Goal: Information Seeking & Learning: Learn about a topic

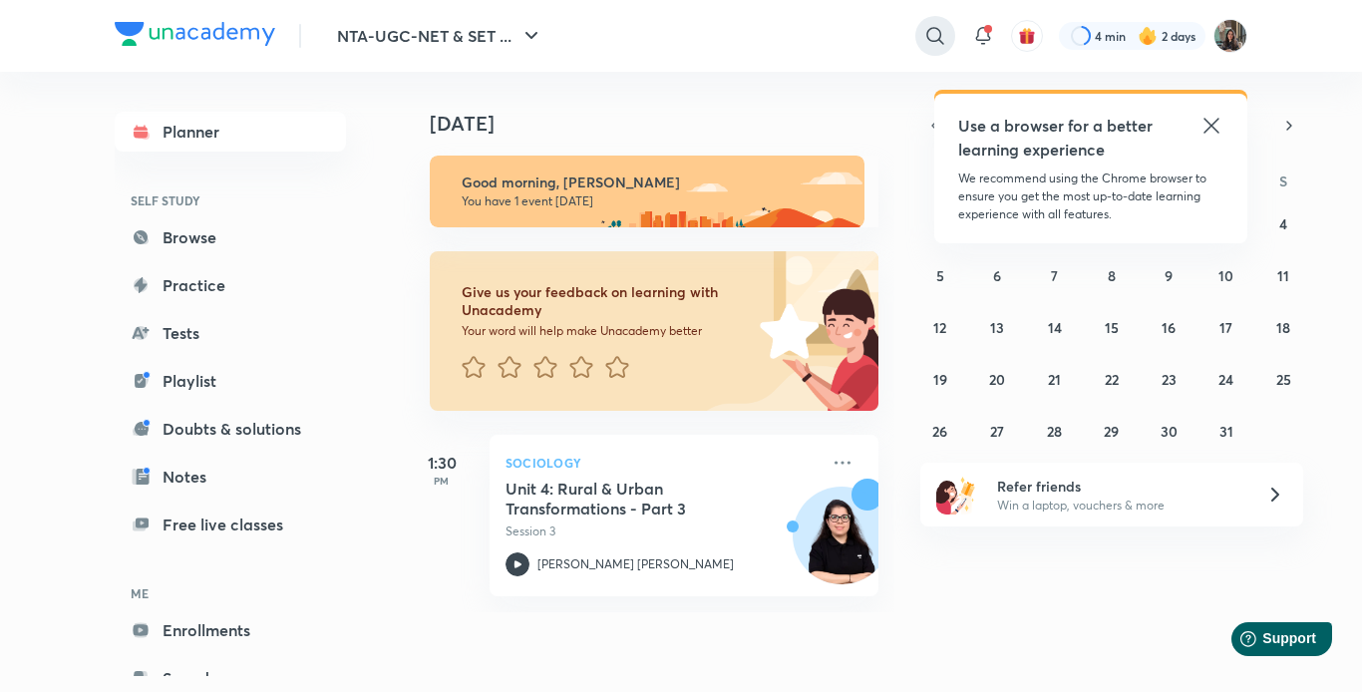
click at [942, 25] on icon at bounding box center [935, 36] width 24 height 24
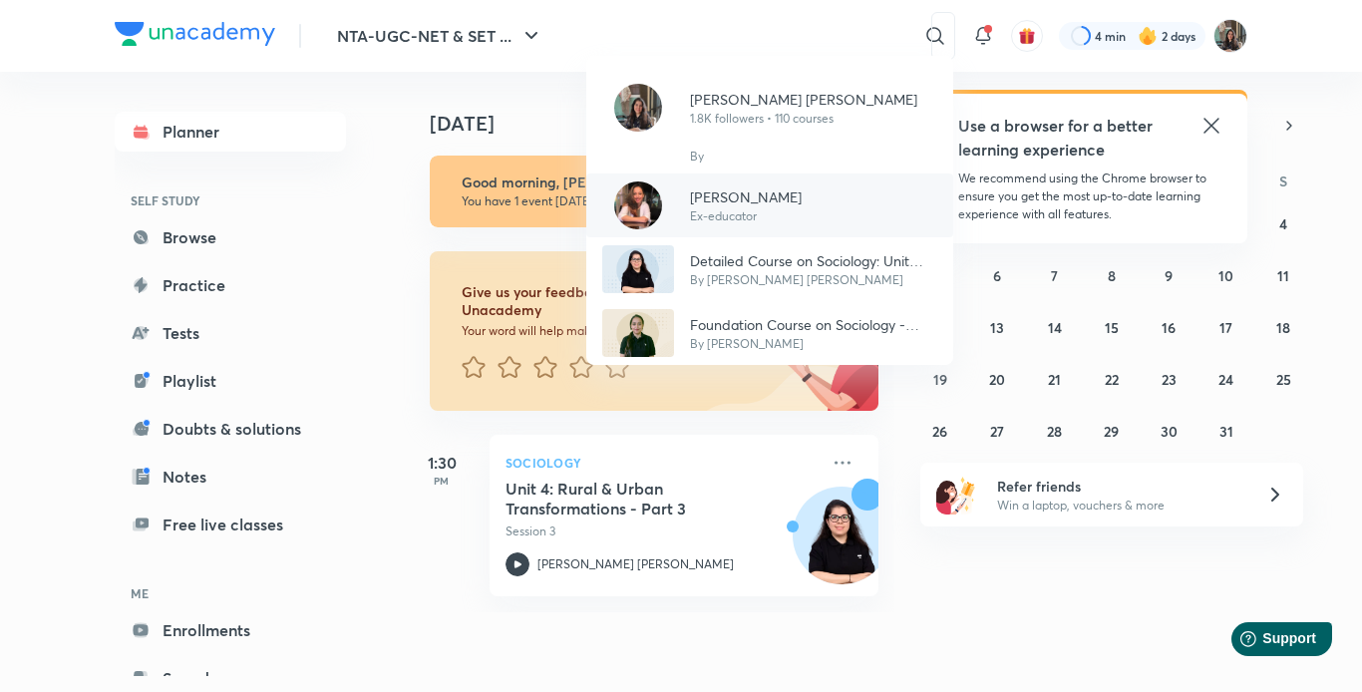
click at [798, 186] on p "[PERSON_NAME]" at bounding box center [746, 196] width 112 height 21
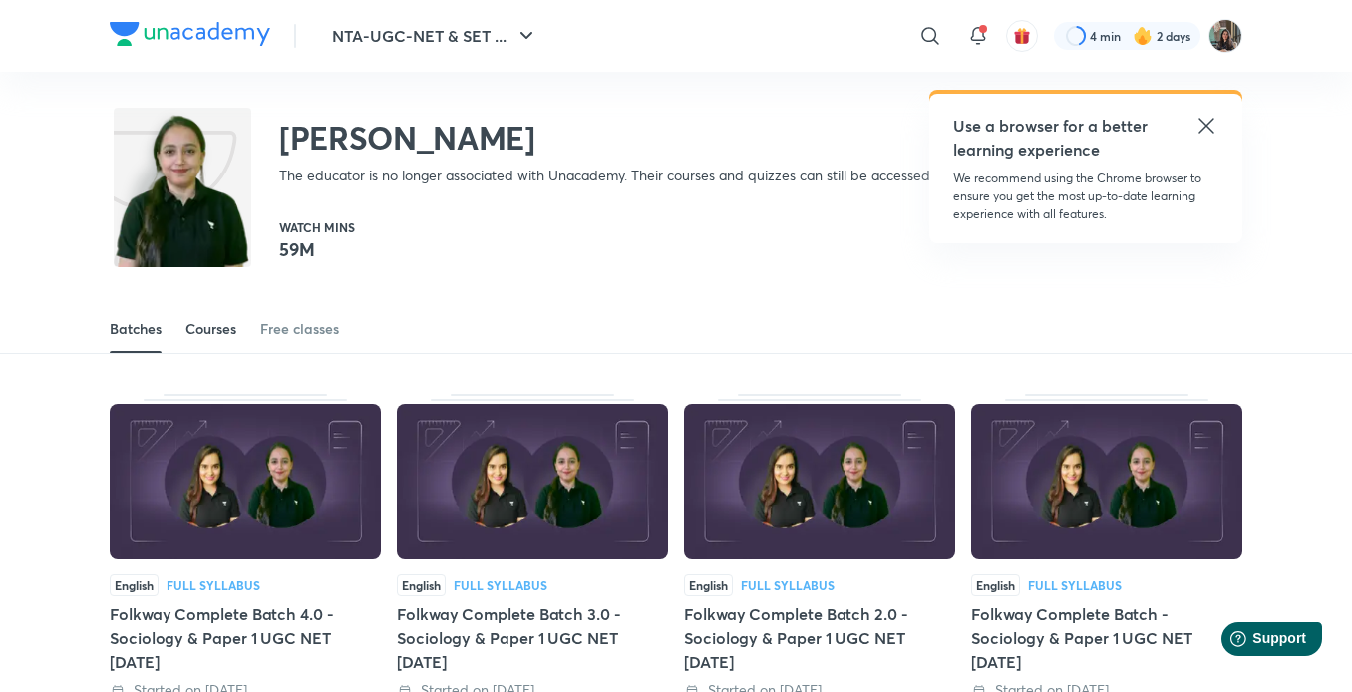
click at [203, 333] on div "Courses" at bounding box center [210, 329] width 51 height 20
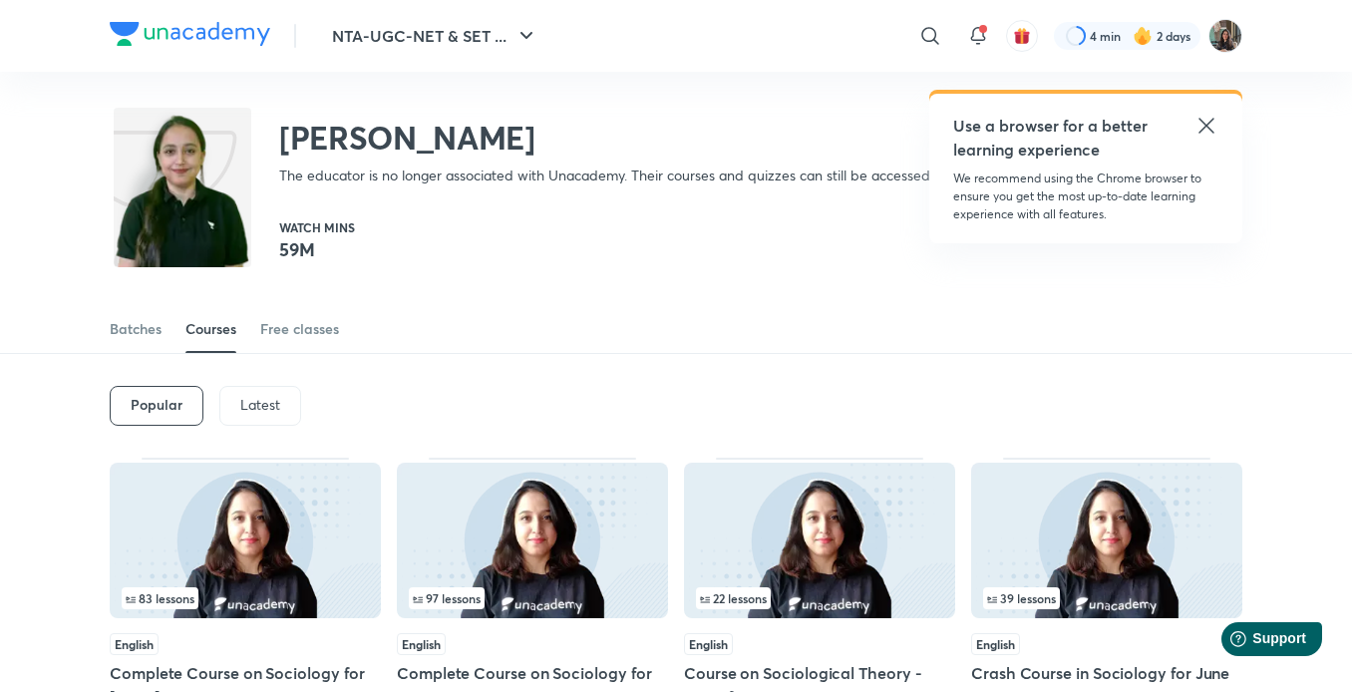
click at [259, 408] on p "Latest" at bounding box center [260, 405] width 40 height 16
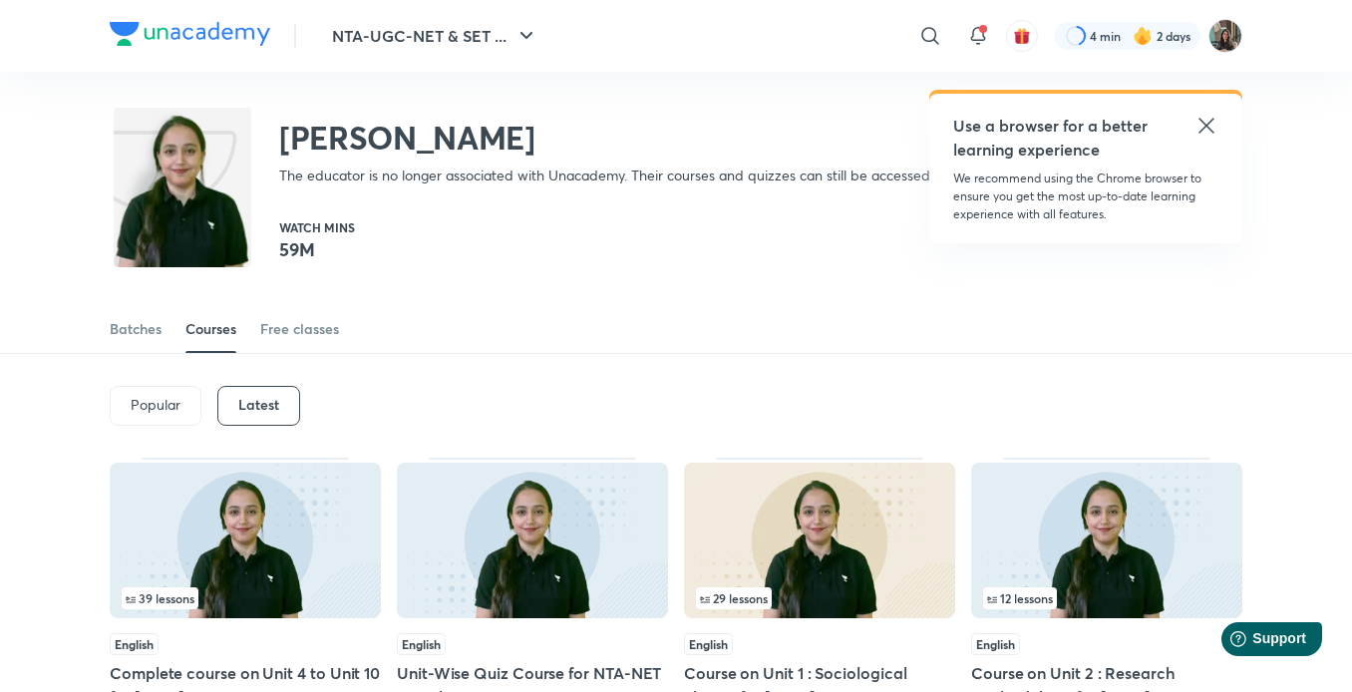
click at [286, 518] on img at bounding box center [245, 541] width 271 height 156
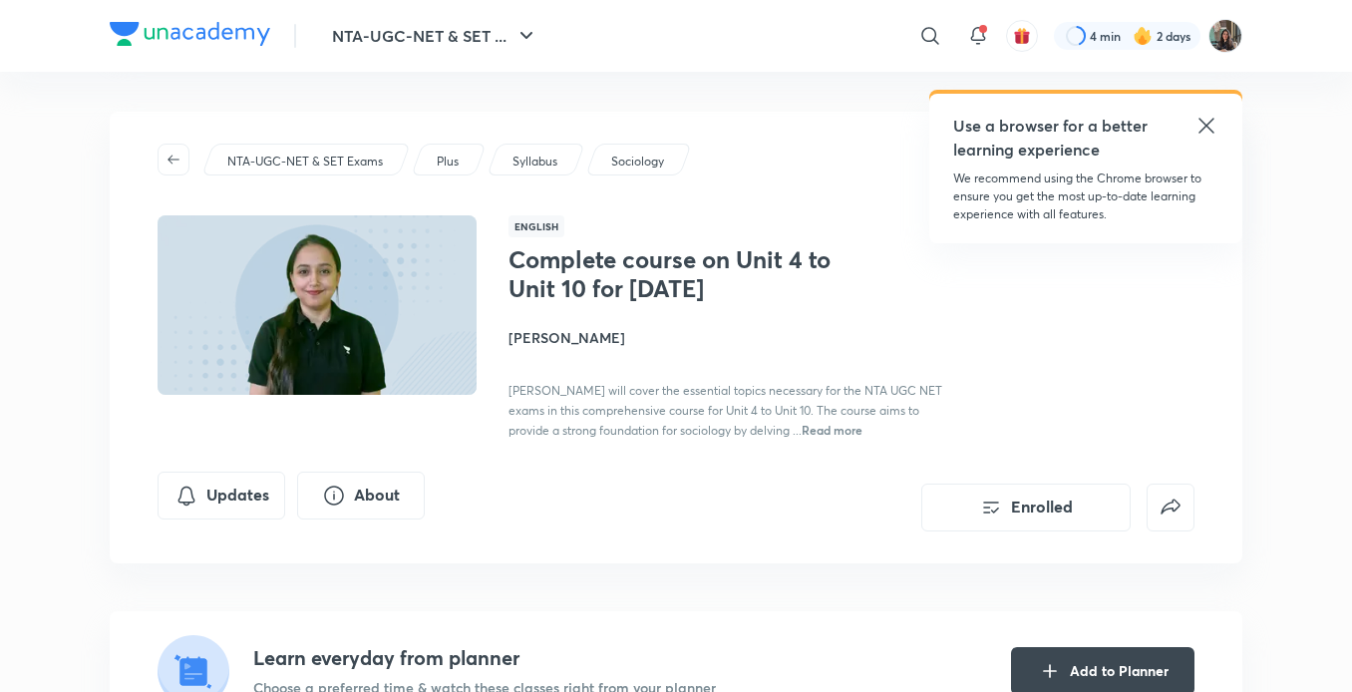
click at [1203, 120] on icon at bounding box center [1206, 126] width 24 height 24
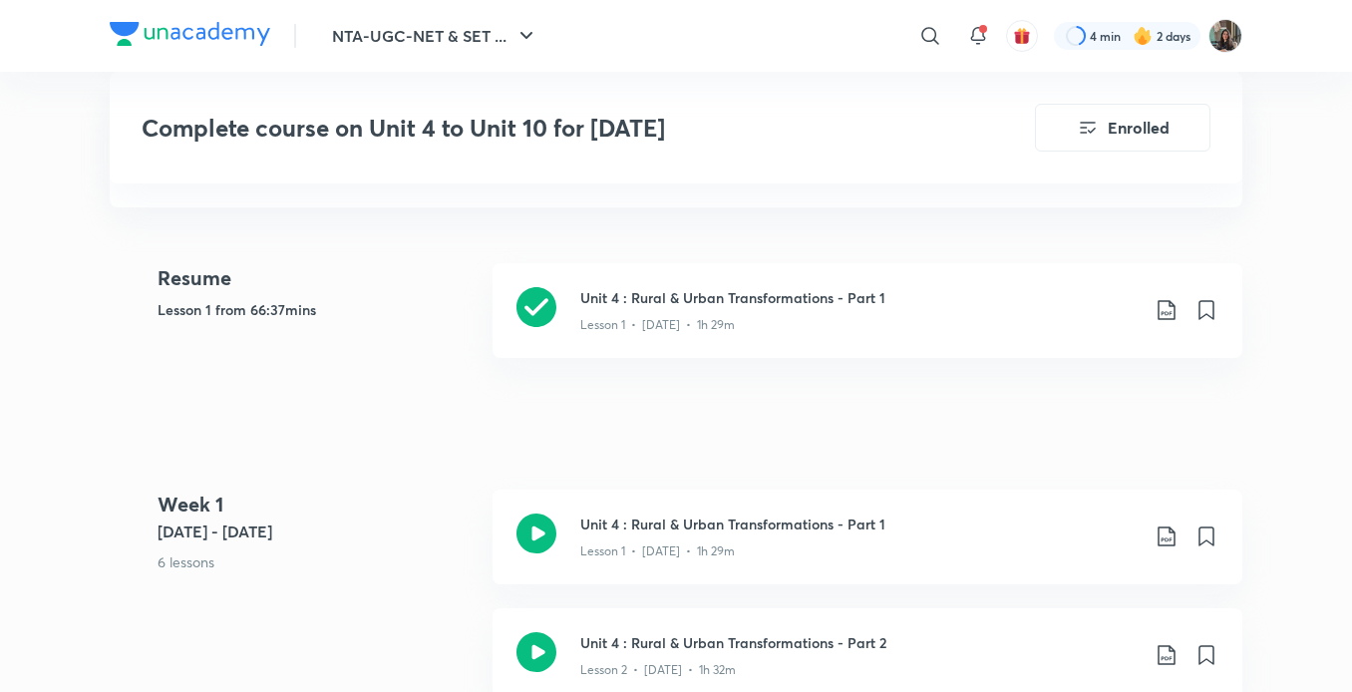
scroll to position [524, 0]
click at [831, 557] on div "Lesson 1 • [DATE] • 1h 29m" at bounding box center [859, 546] width 558 height 26
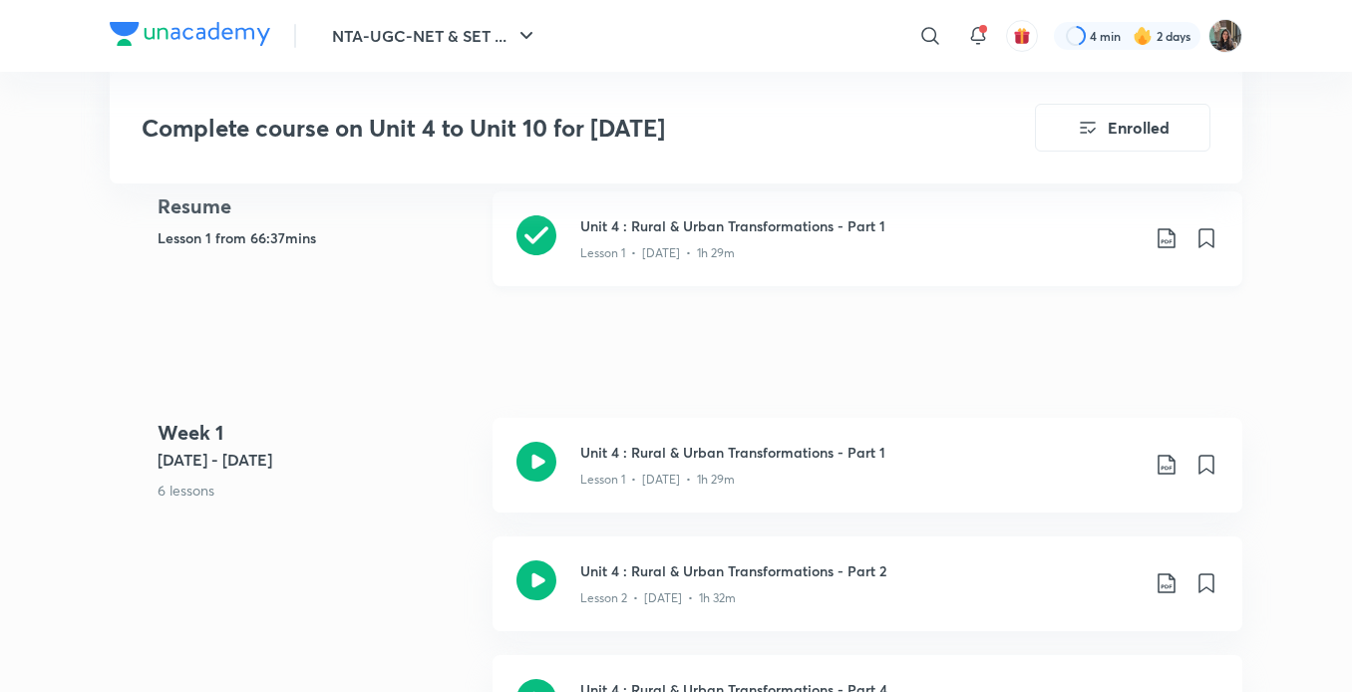
scroll to position [634, 0]
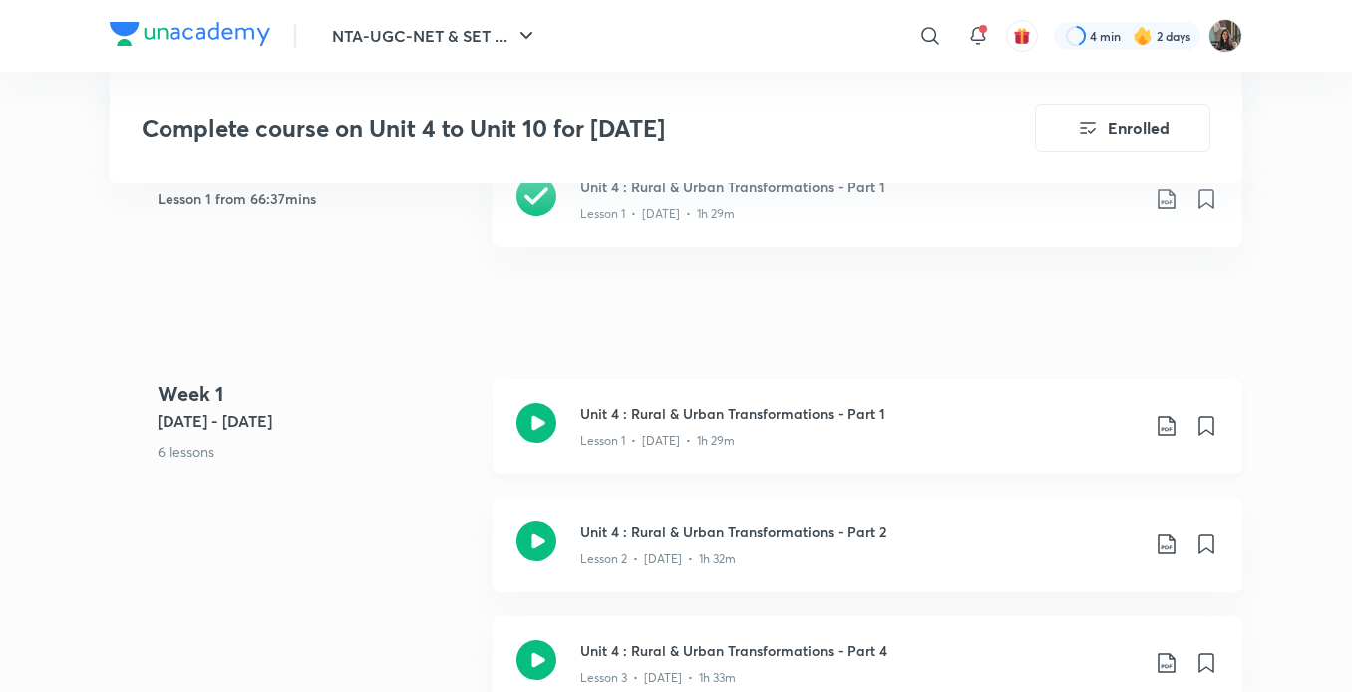
click at [1162, 432] on icon at bounding box center [1166, 426] width 24 height 24
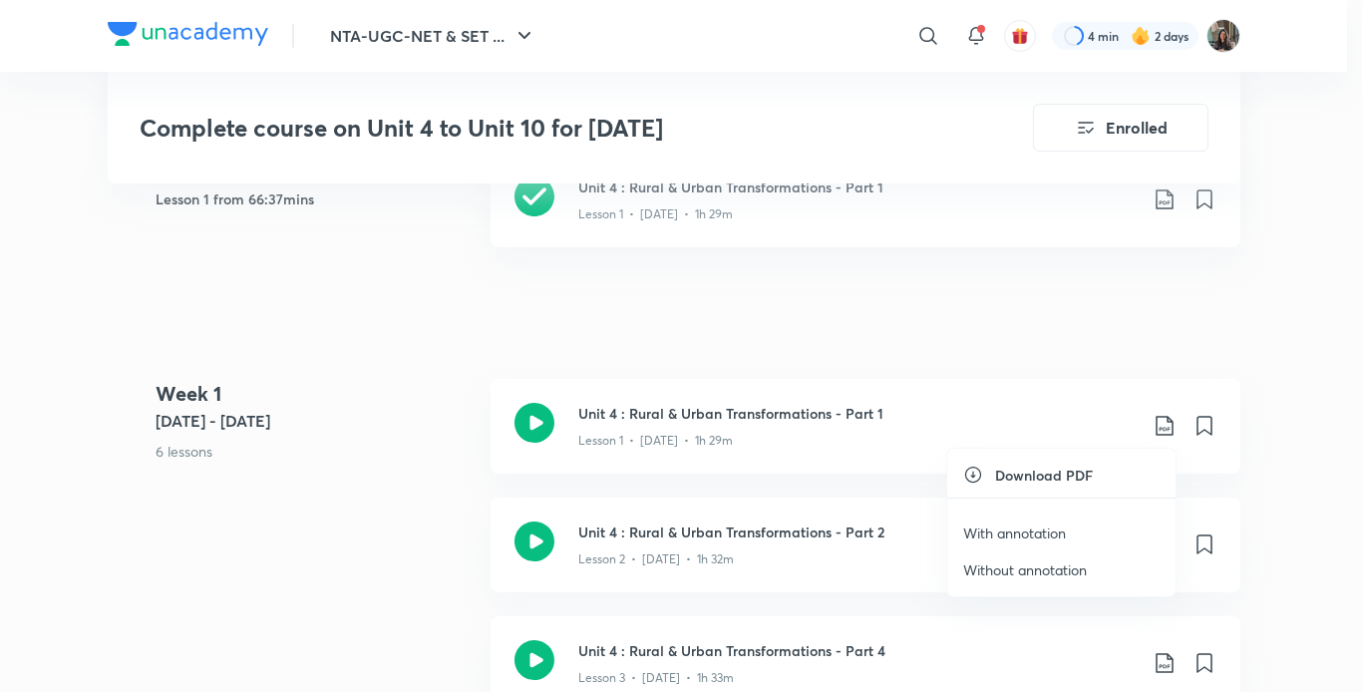
click at [1060, 532] on p "With annotation" at bounding box center [1014, 532] width 103 height 21
